Goal: Information Seeking & Learning: Learn about a topic

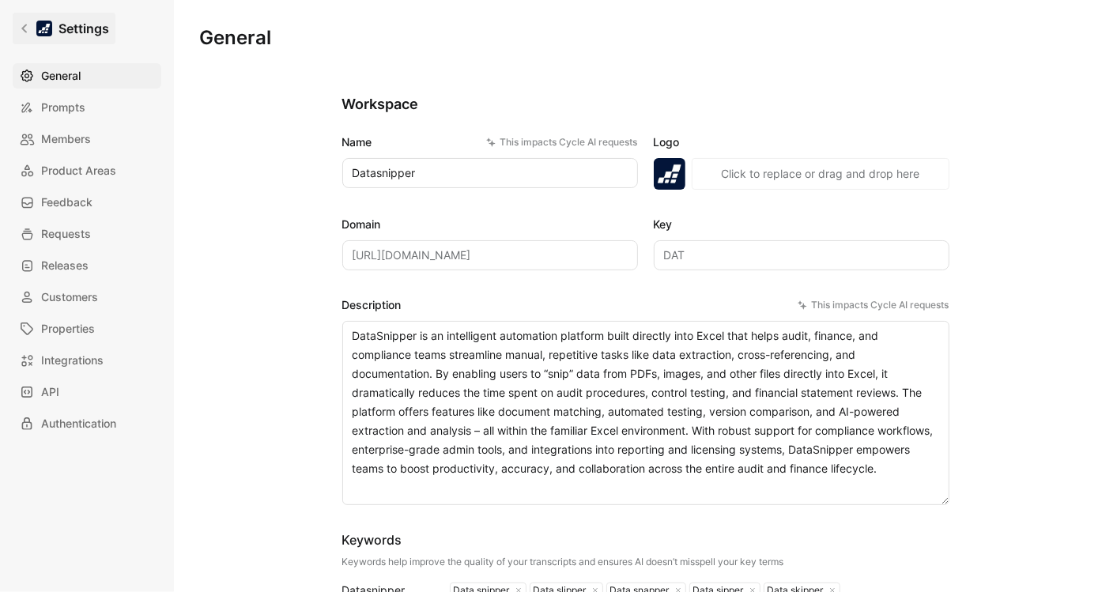
click at [26, 21] on link "Settings" at bounding box center [64, 29] width 103 height 32
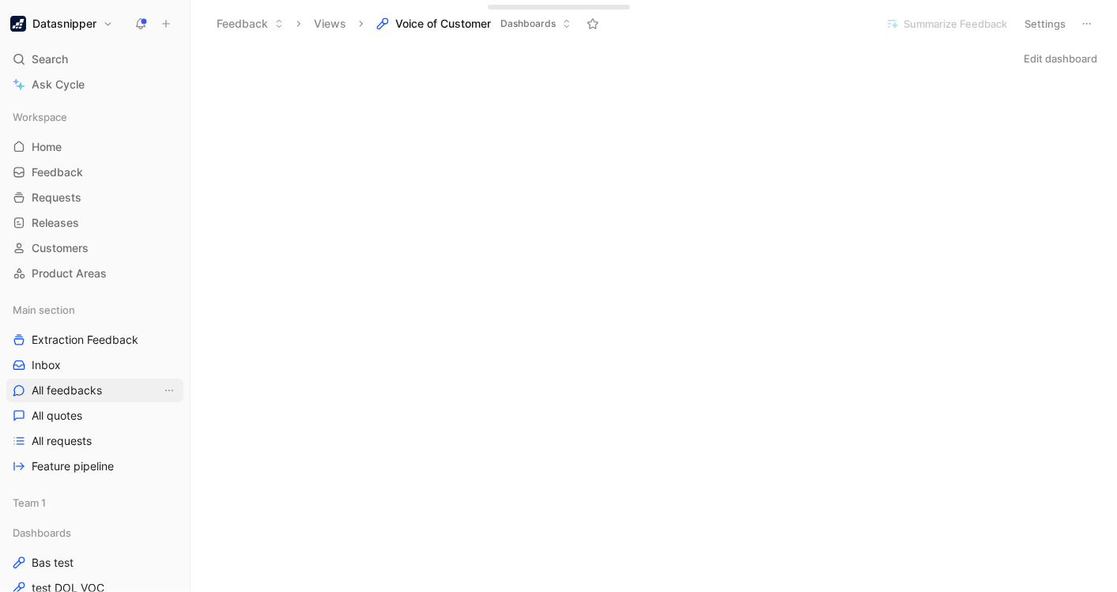
click at [77, 379] on link "All feedbacks" at bounding box center [94, 391] width 177 height 24
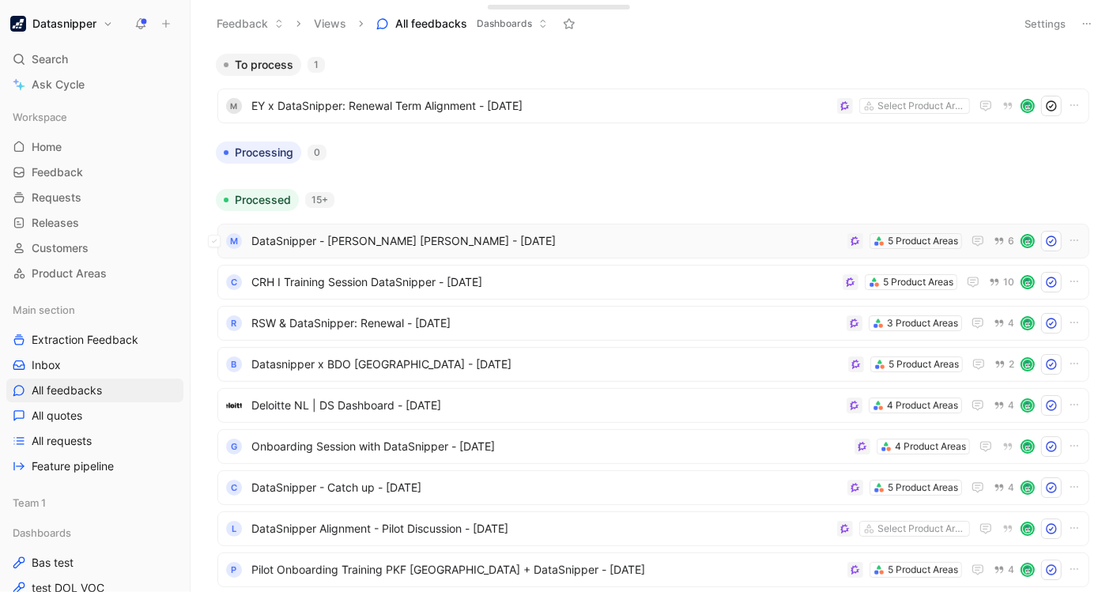
click at [650, 248] on span "DataSnipper - [PERSON_NAME] [PERSON_NAME] - [DATE]" at bounding box center [546, 241] width 590 height 19
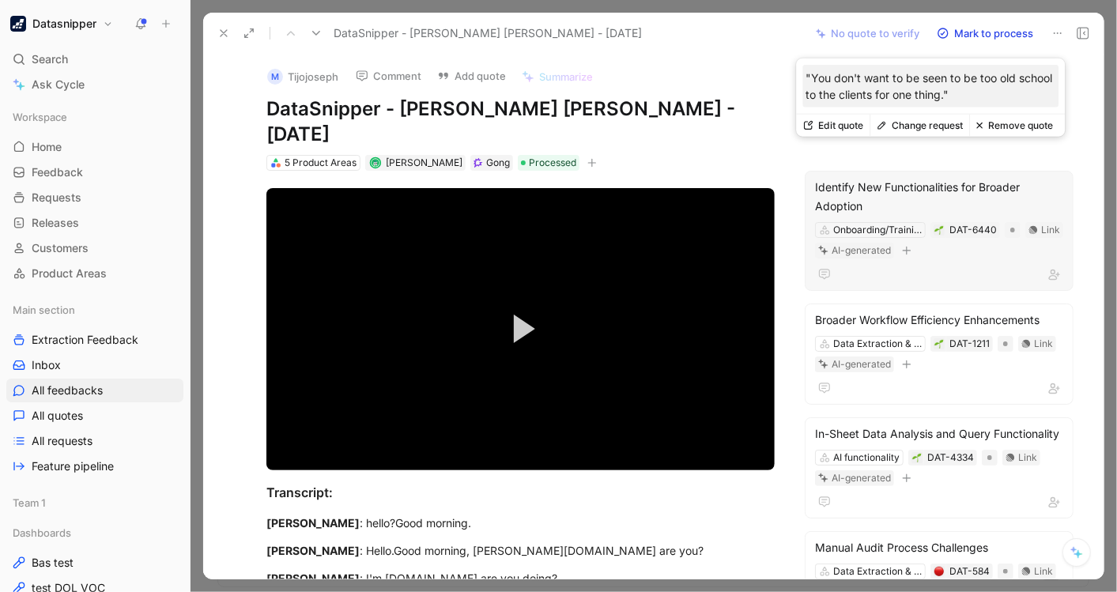
click at [898, 178] on div "Identify New Functionalities for Broader Adoption" at bounding box center [939, 197] width 248 height 38
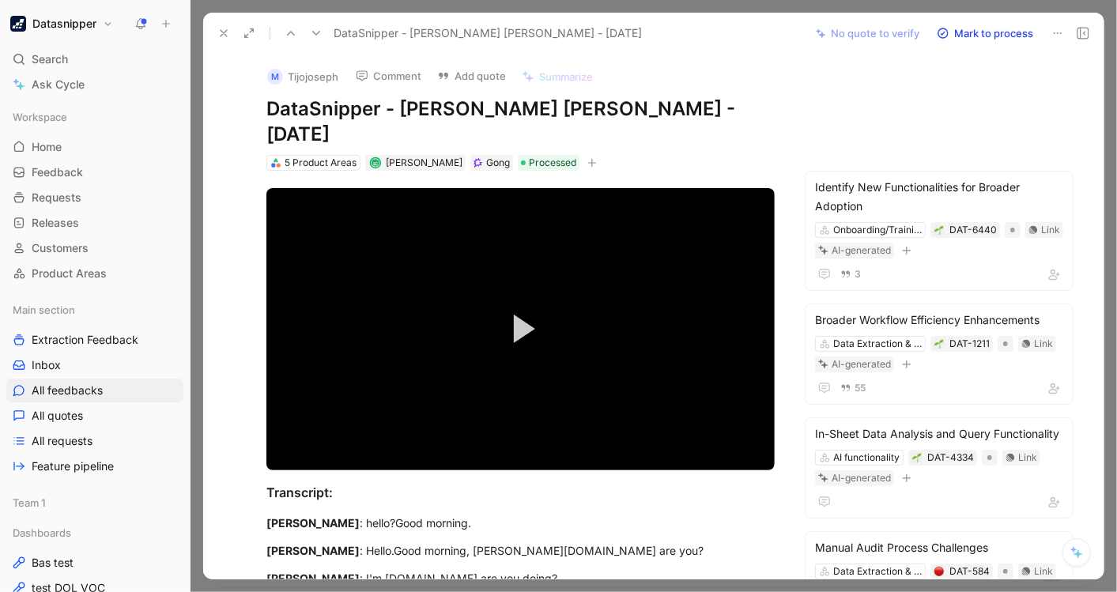
click at [1112, 55] on div at bounding box center [654, 296] width 927 height 592
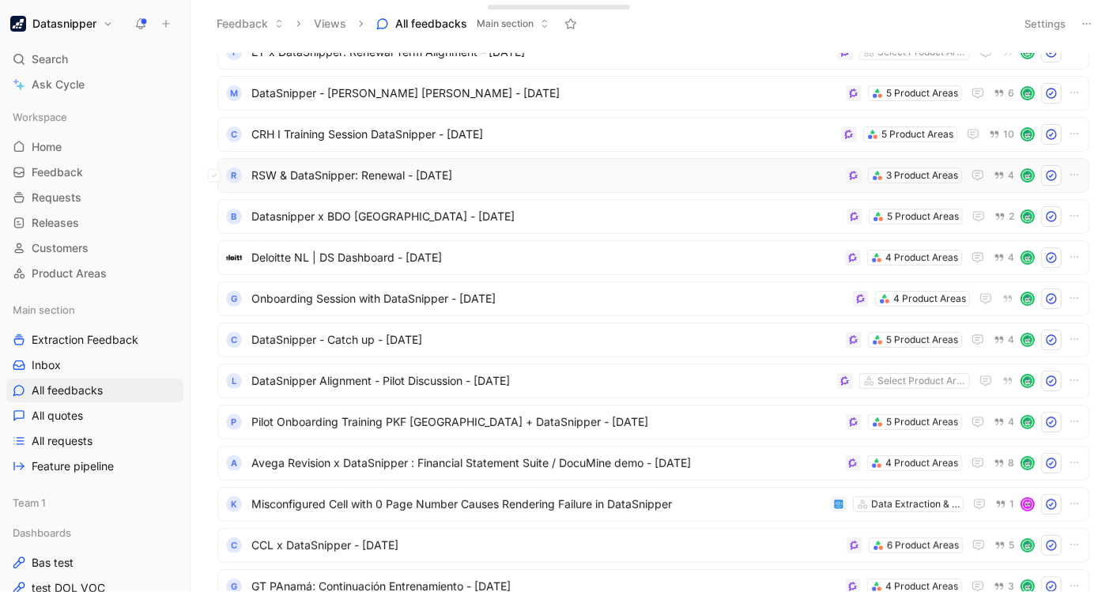
scroll to position [152, 0]
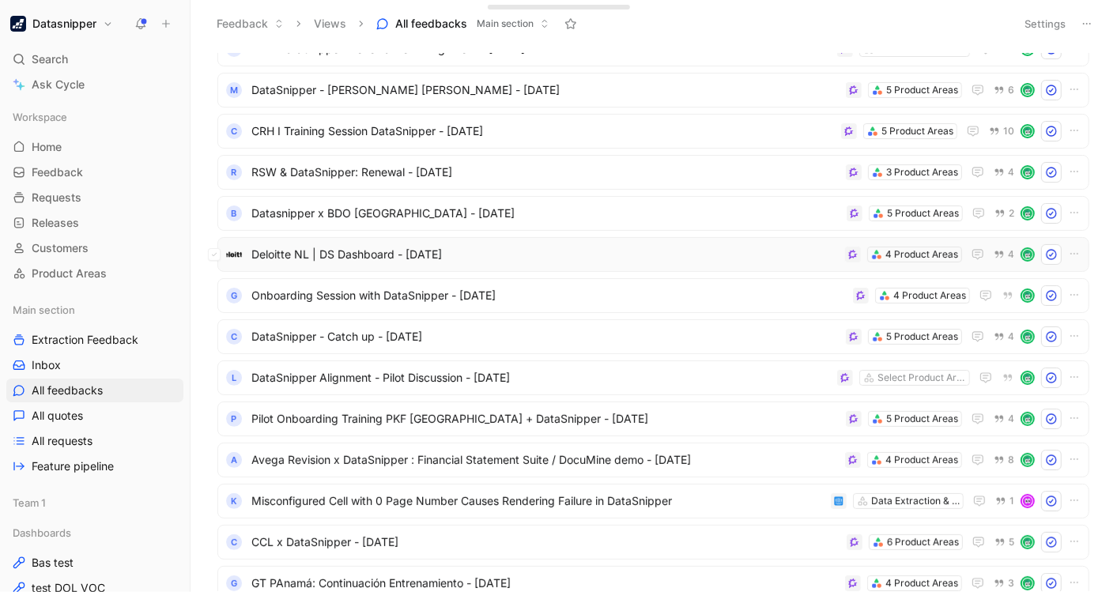
click at [498, 263] on div "Deloitte NL | DS Dashboard - [DATE] 4 Product Areas 4" at bounding box center [653, 254] width 861 height 21
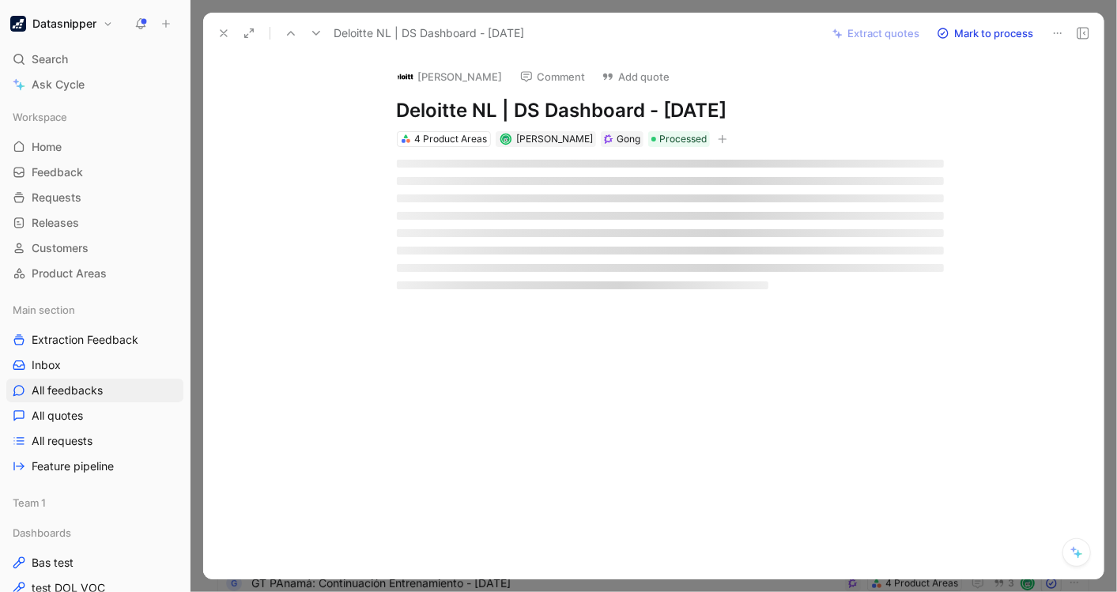
click at [498, 264] on div at bounding box center [670, 268] width 547 height 8
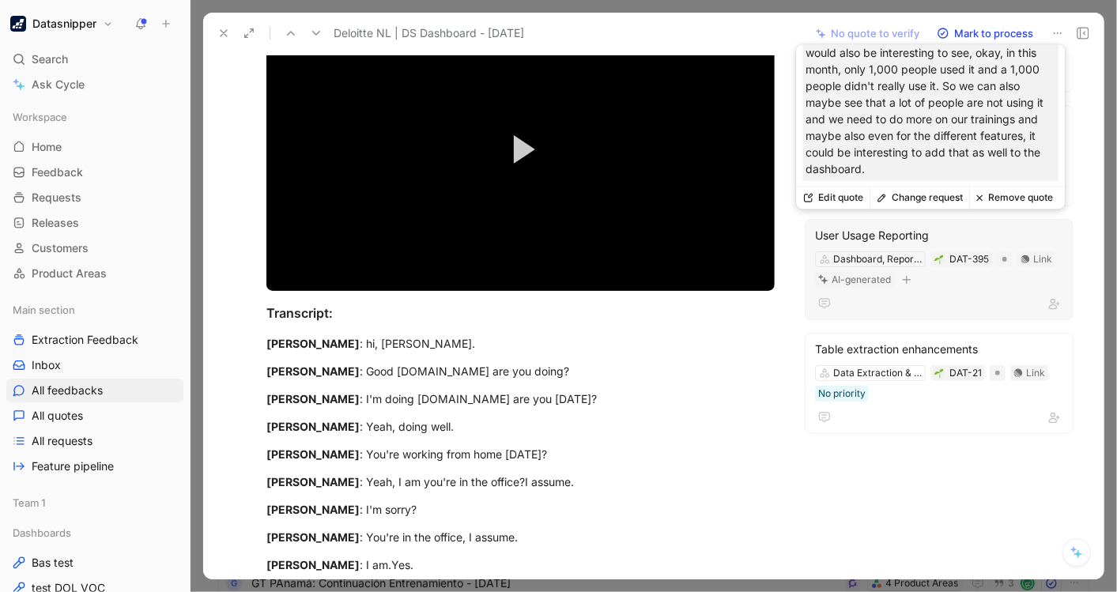
scroll to position [96, 0]
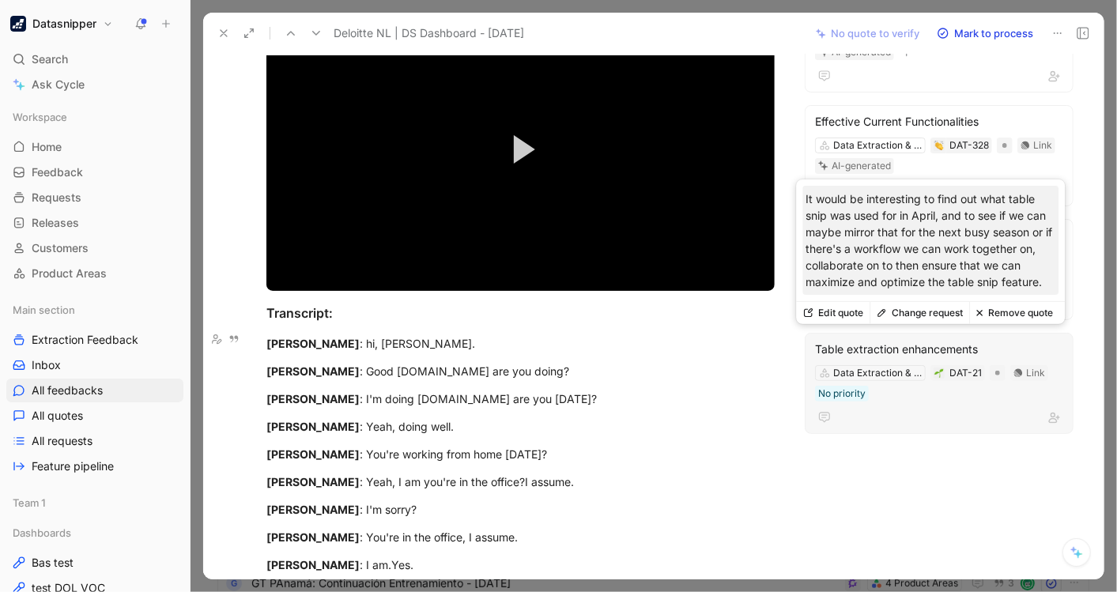
click at [976, 421] on div at bounding box center [939, 417] width 248 height 19
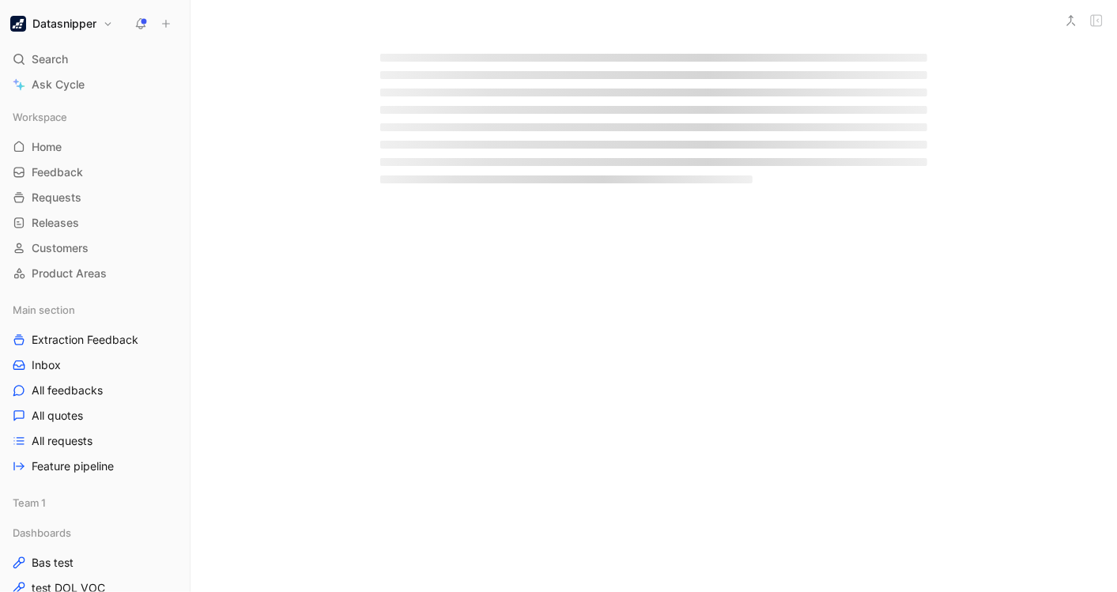
click at [976, 421] on div at bounding box center [654, 296] width 927 height 592
